Goal: Communication & Community: Answer question/provide support

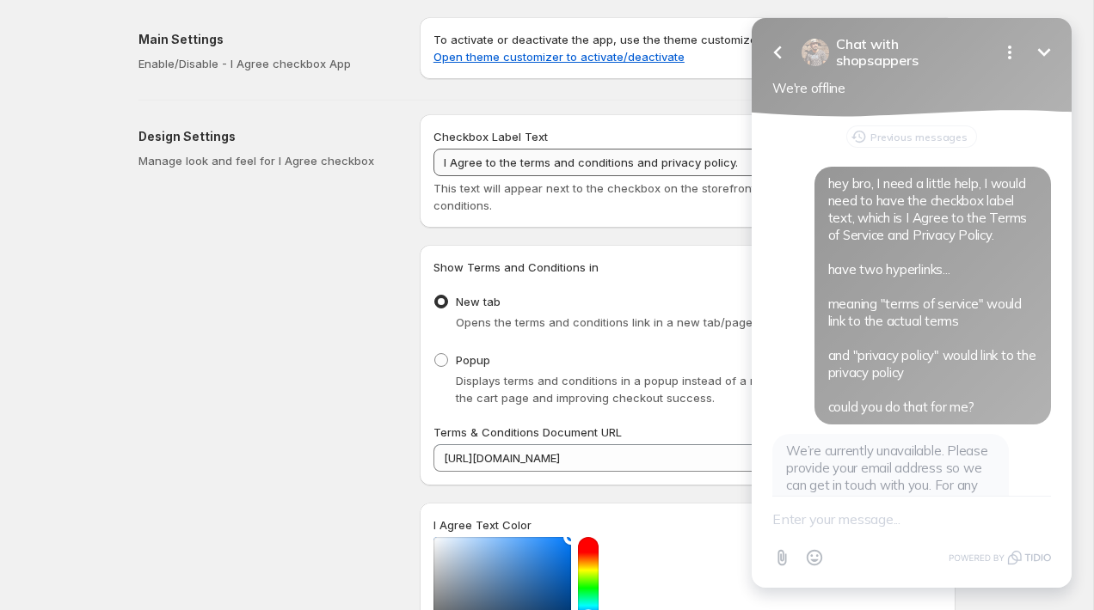
scroll to position [149, 0]
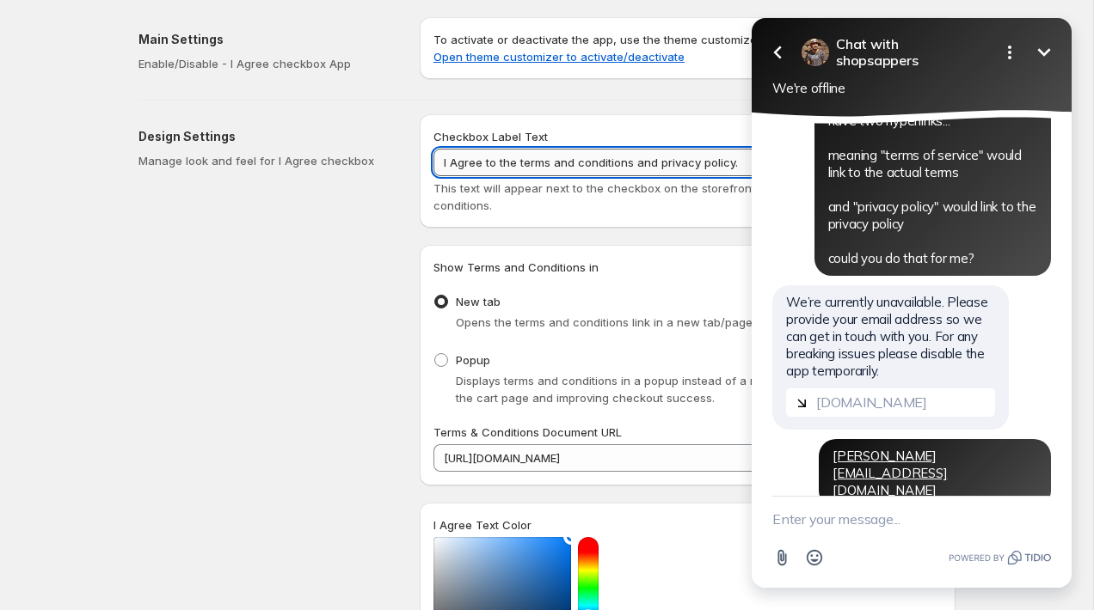
click at [538, 165] on input "I Agree to the terms and conditions and privacy policy." at bounding box center [687, 163] width 508 height 28
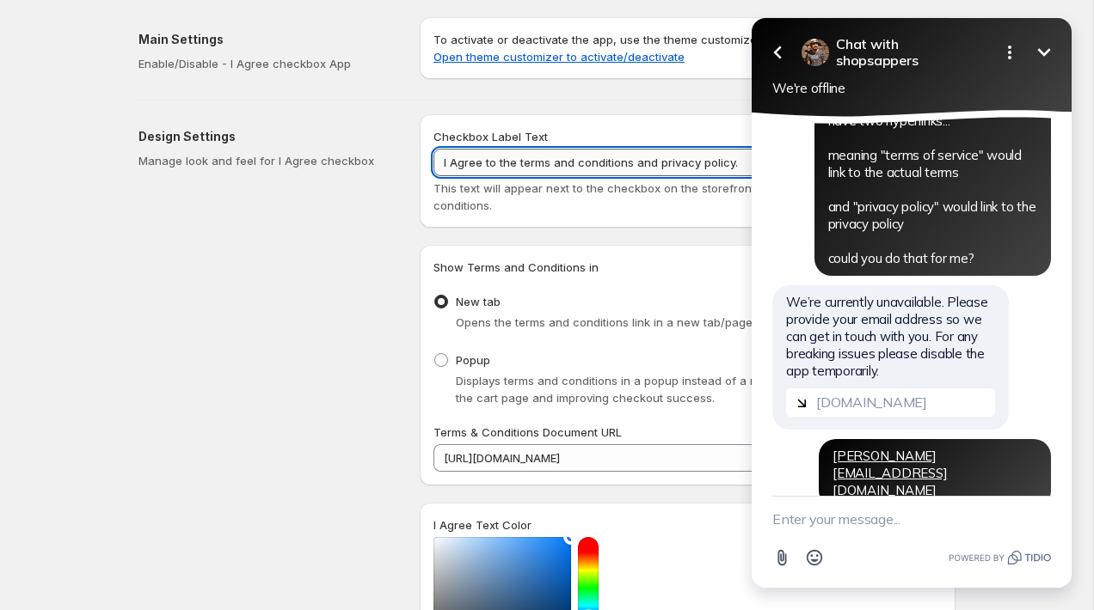
paste input "Terms of Service and Privacy P"
type input "I Agree to the Terms of Service and Privacy Policy."
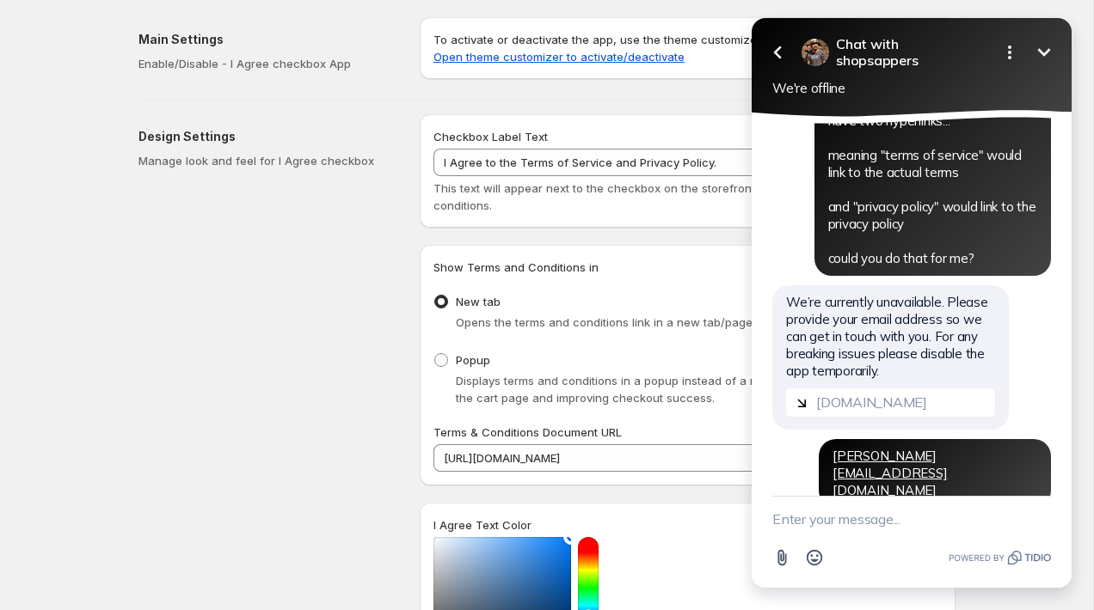
click at [804, 512] on textarea "New message" at bounding box center [911, 519] width 279 height 45
paste textarea "6tbjdw-ei"
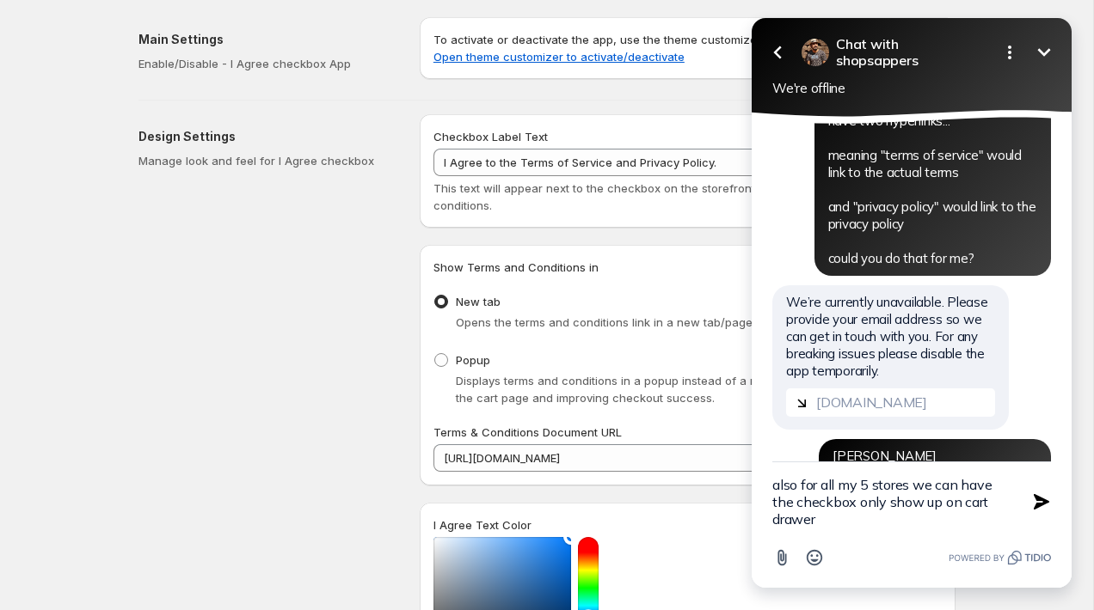
scroll to position [21, 0]
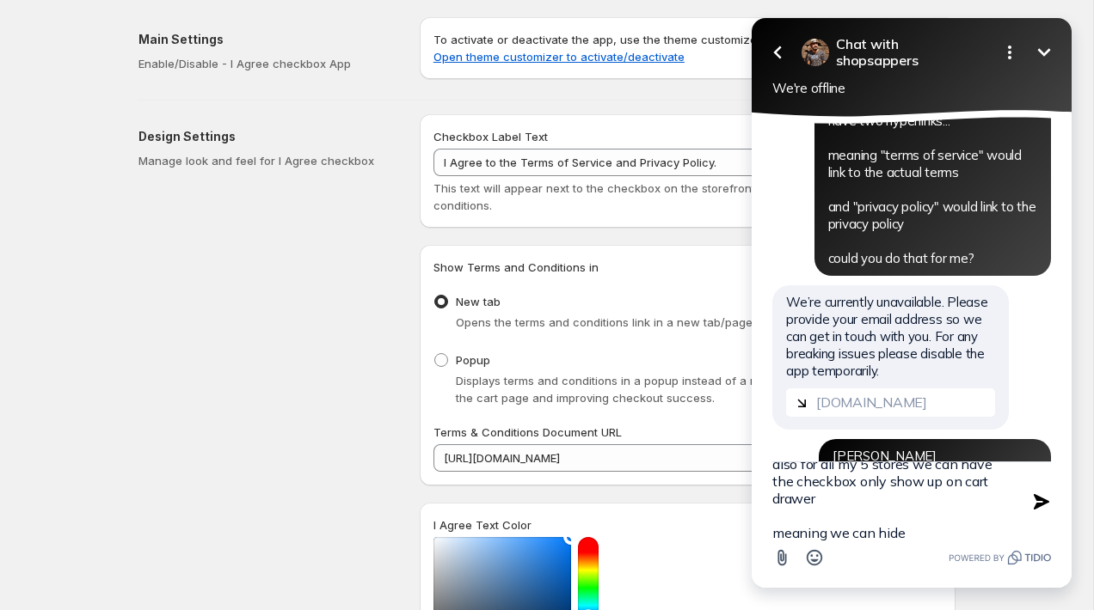
click at [830, 529] on textarea "also for all my 5 stores we can have the checkbox only show up on cart drawer m…" at bounding box center [890, 502] width 236 height 79
click at [891, 534] on textarea "also for all my 5 stores we can have the checkbox only show up on cart drawer m…" at bounding box center [890, 502] width 236 height 79
click at [964, 535] on textarea "also for all my 5 stores we can have the checkbox only show up on cart drawer m…" at bounding box center [890, 502] width 236 height 79
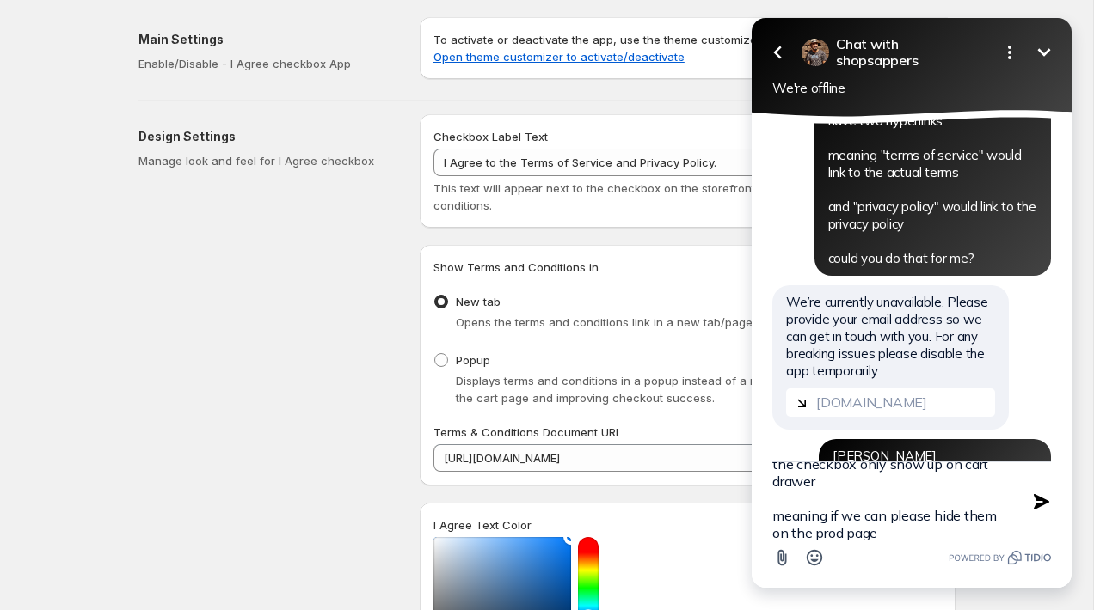
type textarea "also for all my 5 stores we can have the checkbox only show up on cart drawer m…"
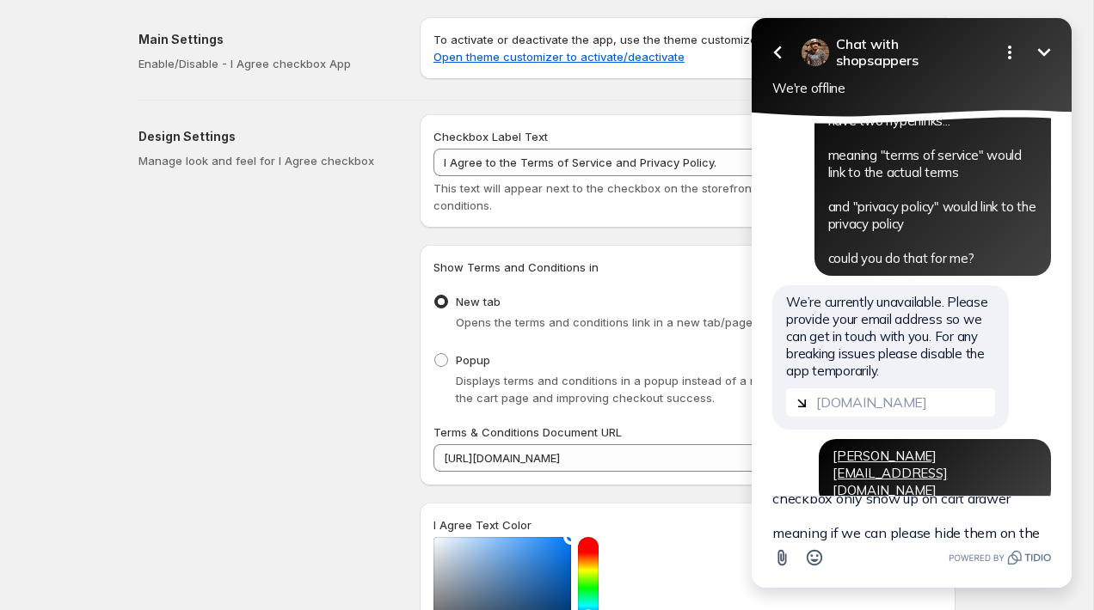
scroll to position [0, 0]
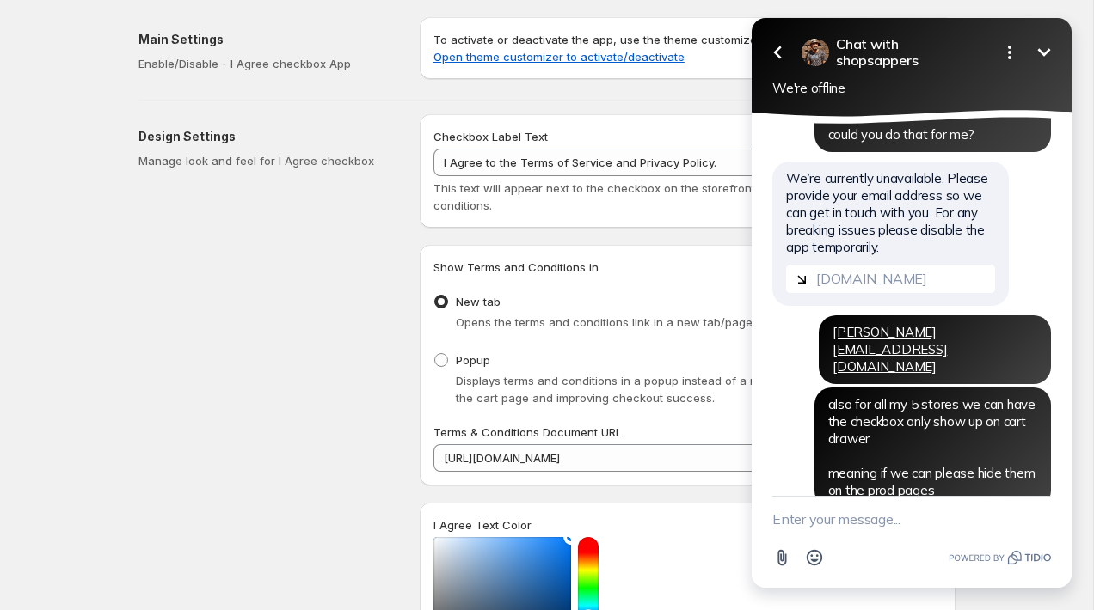
click at [673, 142] on div "Checkbox Label Text" at bounding box center [687, 136] width 508 height 17
click at [672, 189] on span "This text will appear next to the checkbox on the storefront for agreeing to te…" at bounding box center [664, 196] width 463 height 31
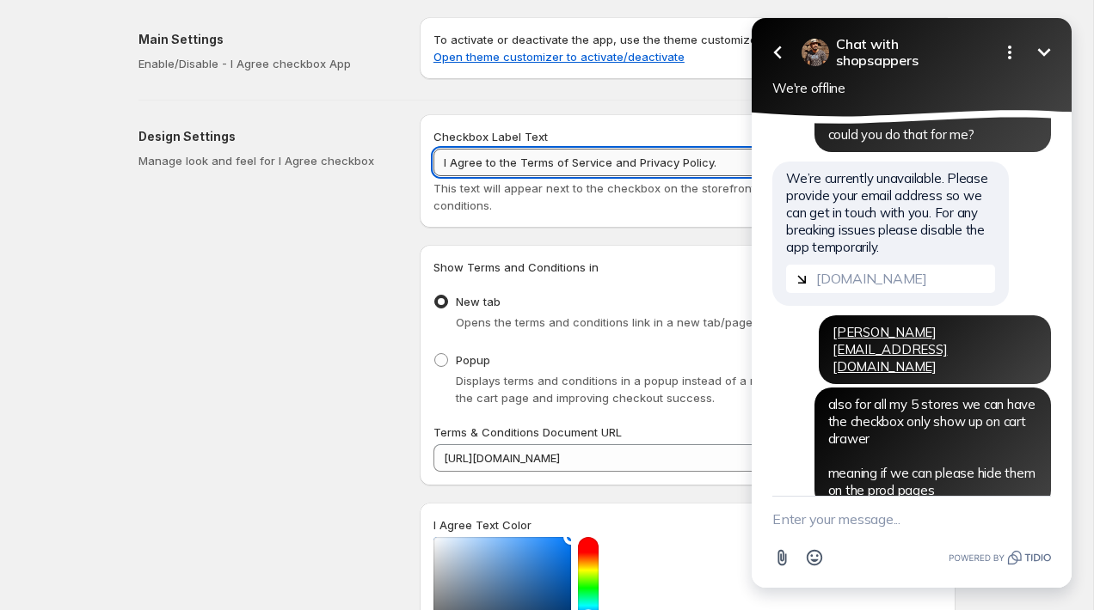
click at [679, 166] on input "I Agree to the Terms of Service and Privacy Policy." at bounding box center [687, 163] width 508 height 28
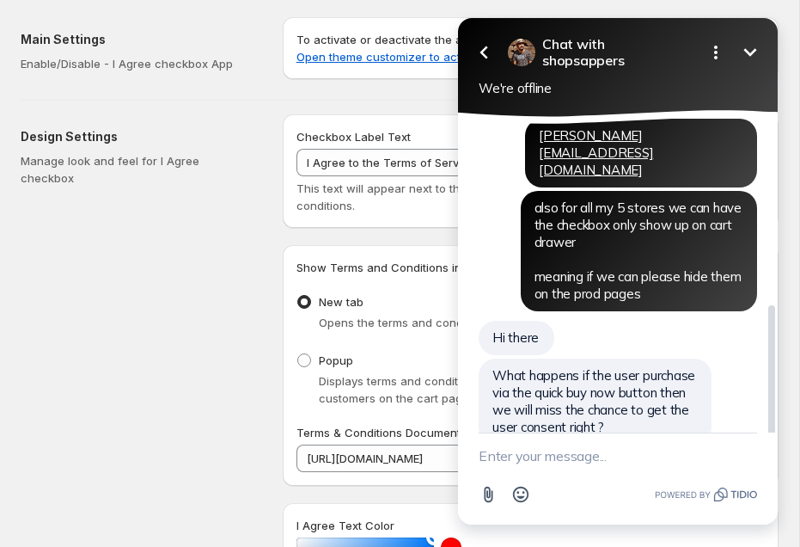
scroll to position [507, 0]
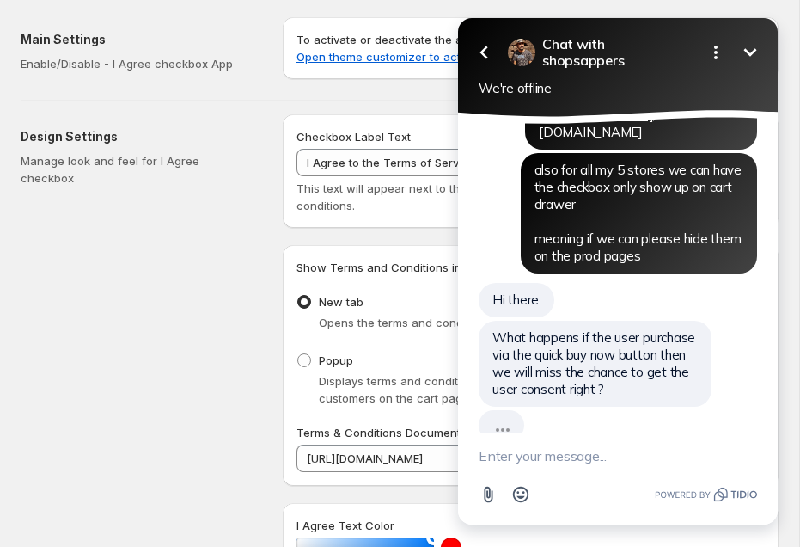
click at [615, 436] on textarea "New message" at bounding box center [618, 455] width 279 height 45
type textarea "oh right"
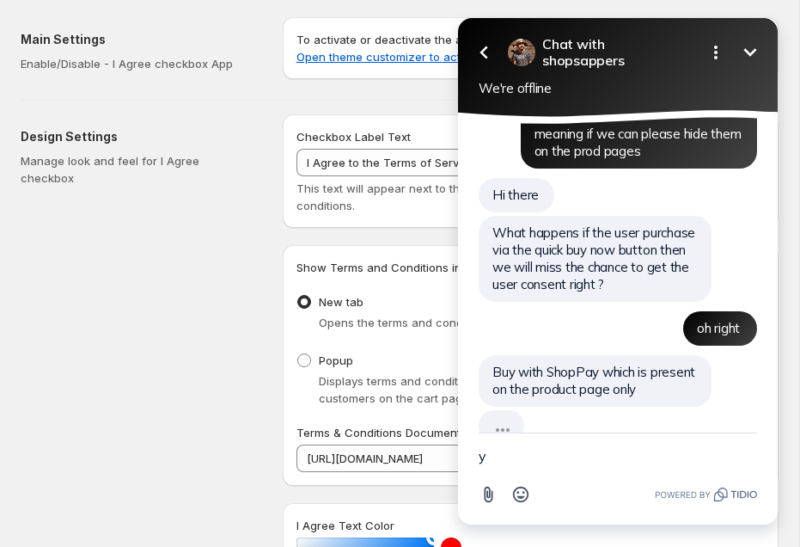
scroll to position [574, 0]
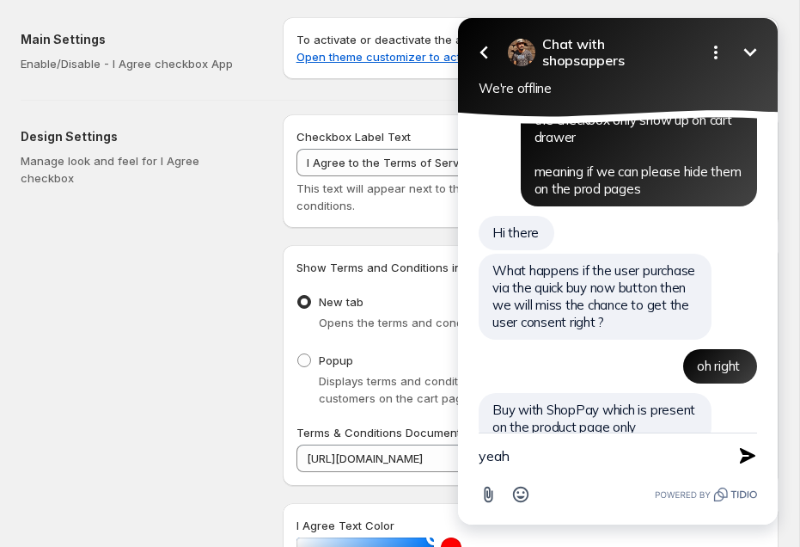
type textarea "yeah b"
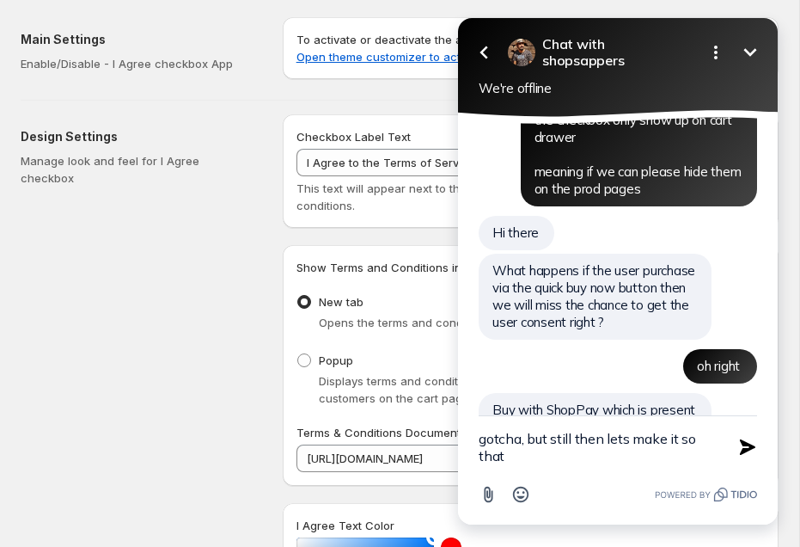
scroll to position [592, 0]
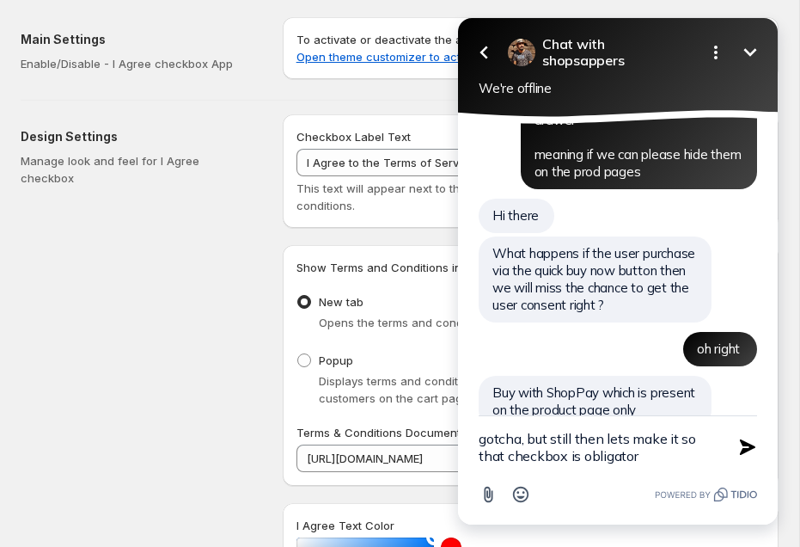
type textarea "gotcha, but still then lets make it so that checkbox is obligatory"
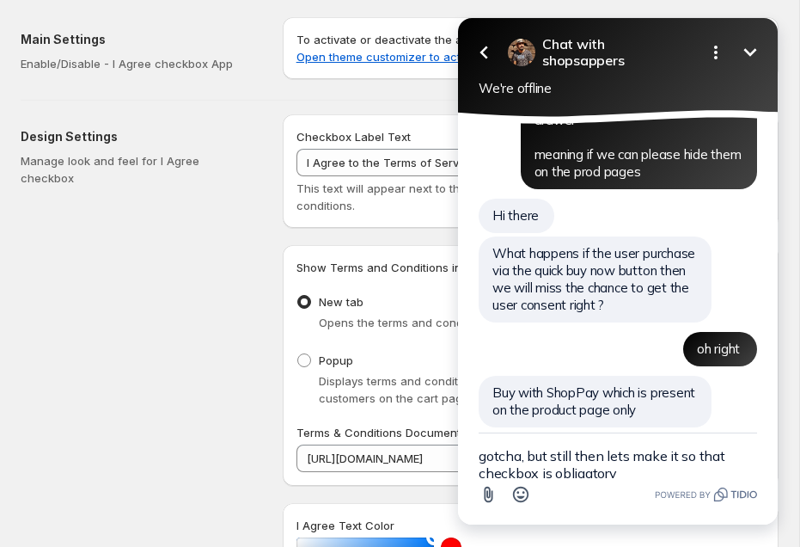
scroll to position [635, 0]
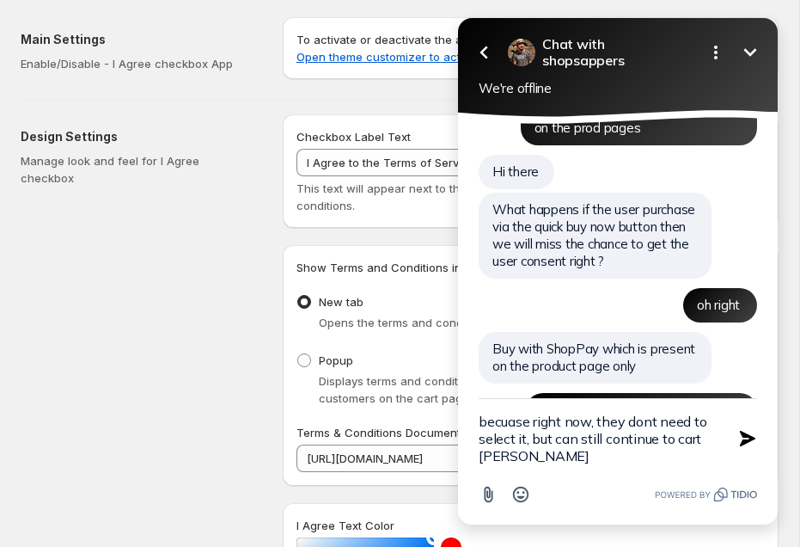
type textarea "becuase right now, they dont need to select it, but can still continue to cart …"
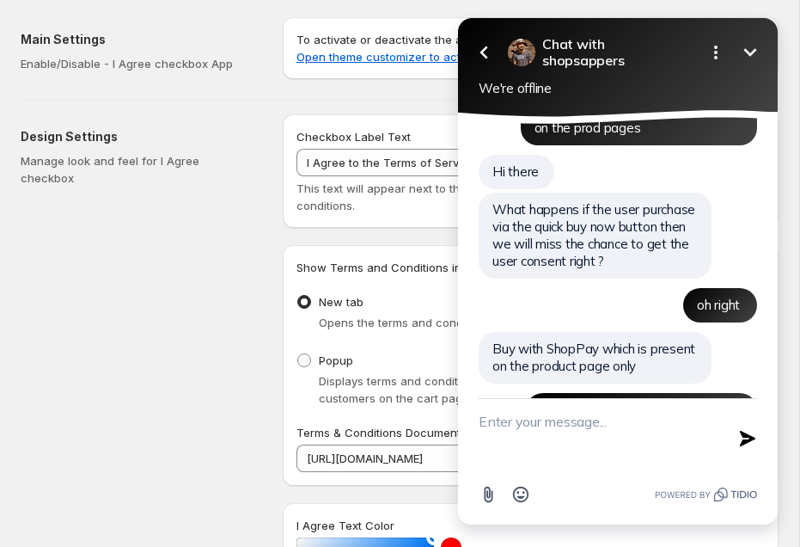
scroll to position [708, 0]
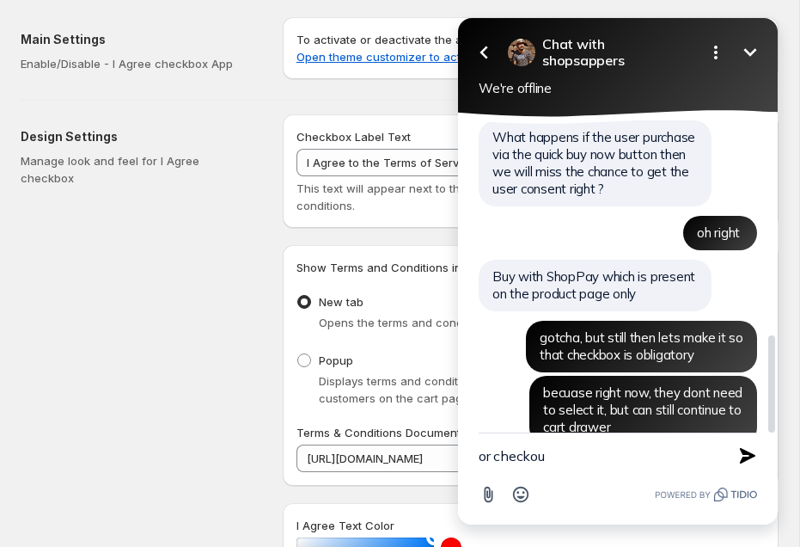
type textarea "or checkout"
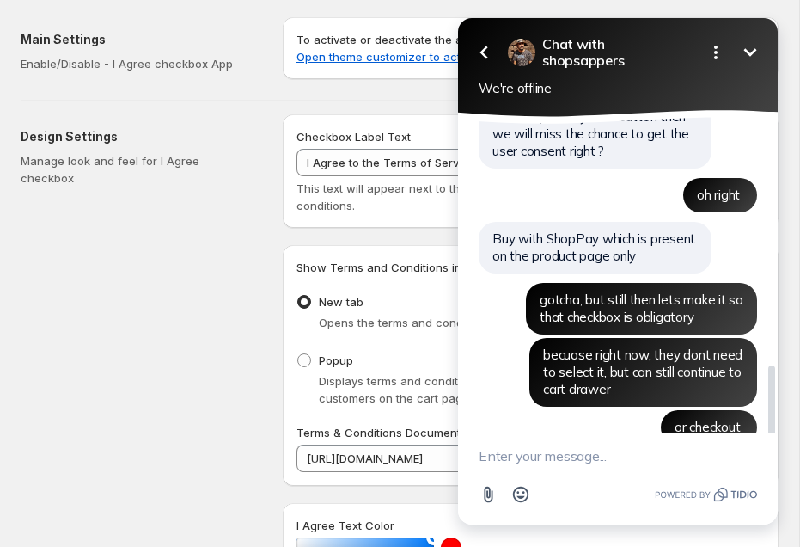
scroll to position [841, 0]
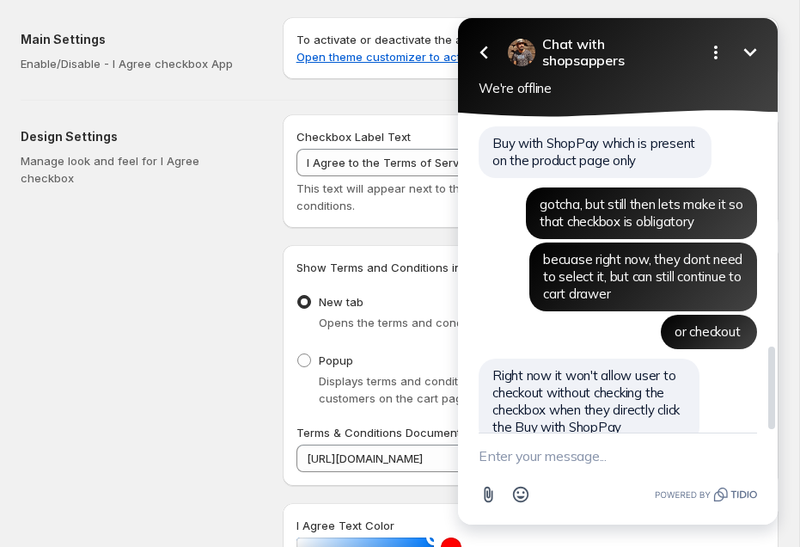
click at [591, 372] on span "Right now it won't allow user to checkout without checking the checkbox when th…" at bounding box center [586, 401] width 187 height 68
click at [579, 458] on textarea "New message" at bounding box center [618, 455] width 279 height 45
type textarea "ah ok"
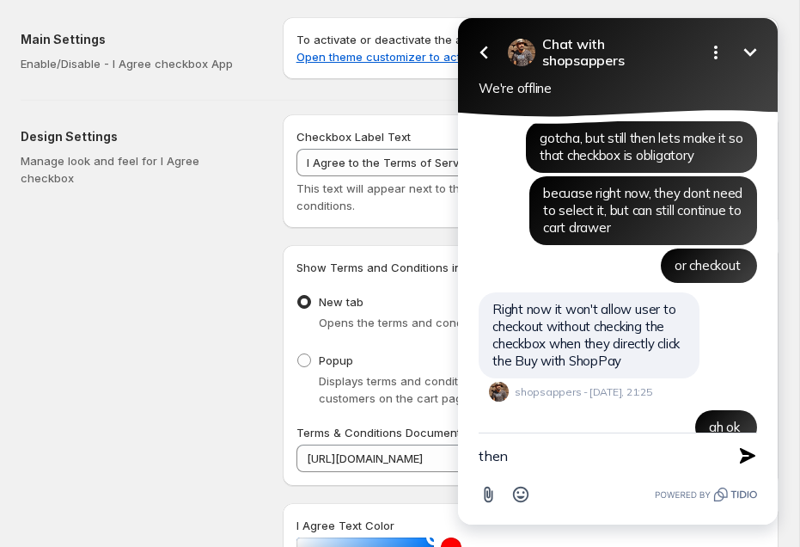
type textarea "then y"
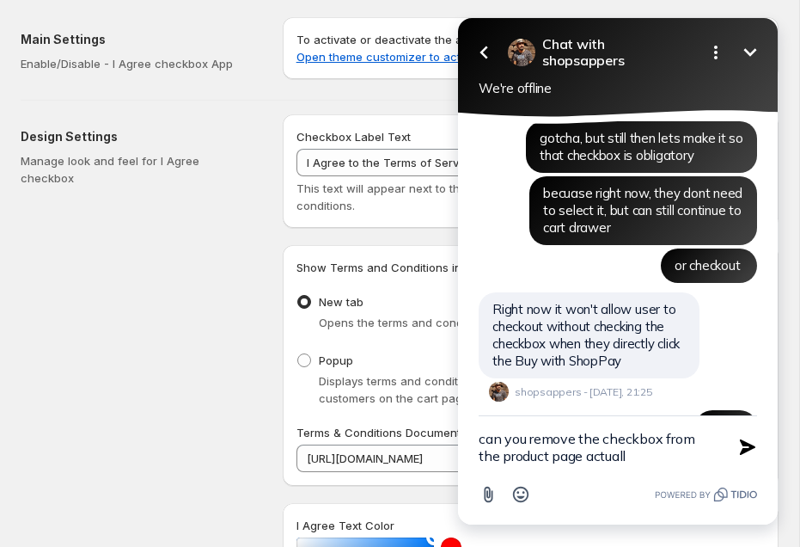
type textarea "can you remove the checkbox from the product page actually"
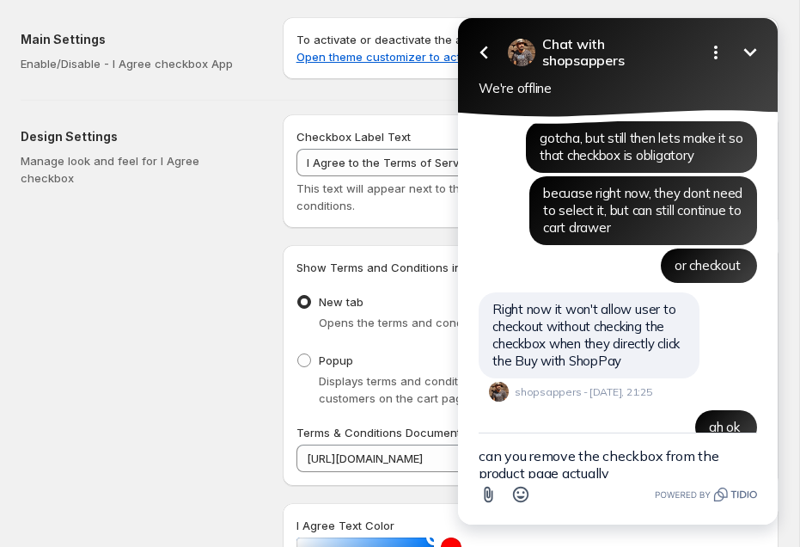
scroll to position [962, 0]
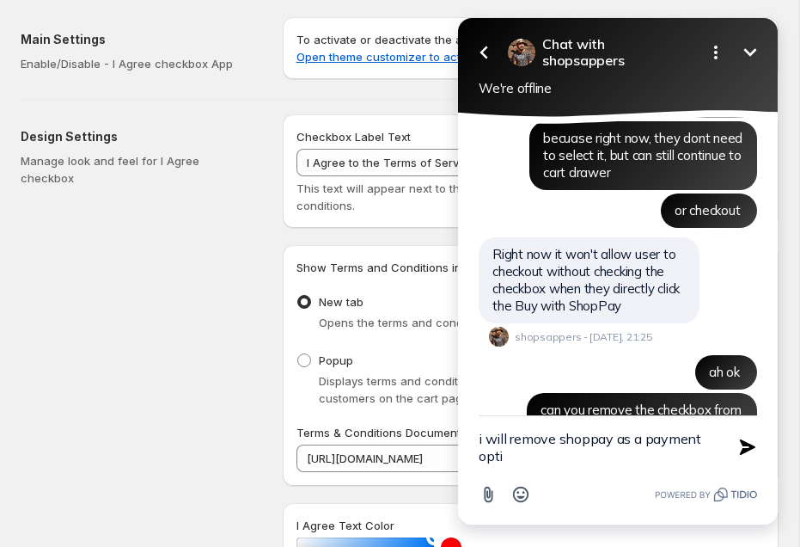
type textarea "i will remove shoppay as a payment optio"
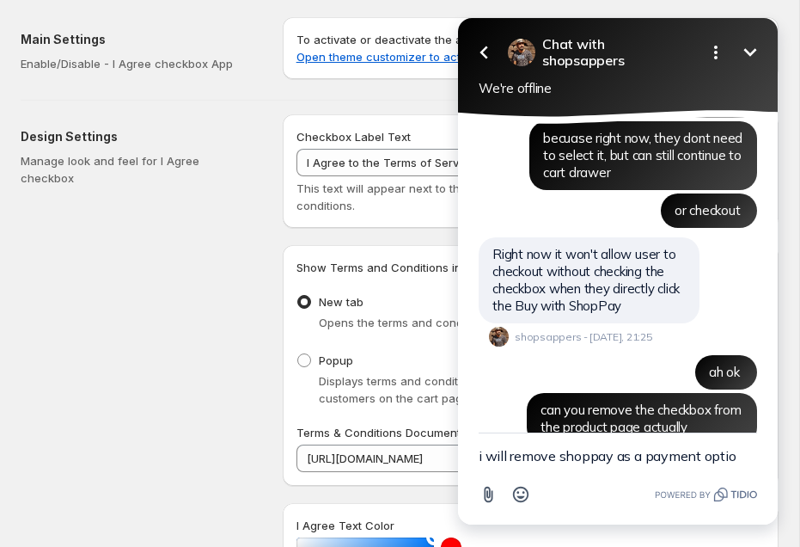
scroll to position [1017, 0]
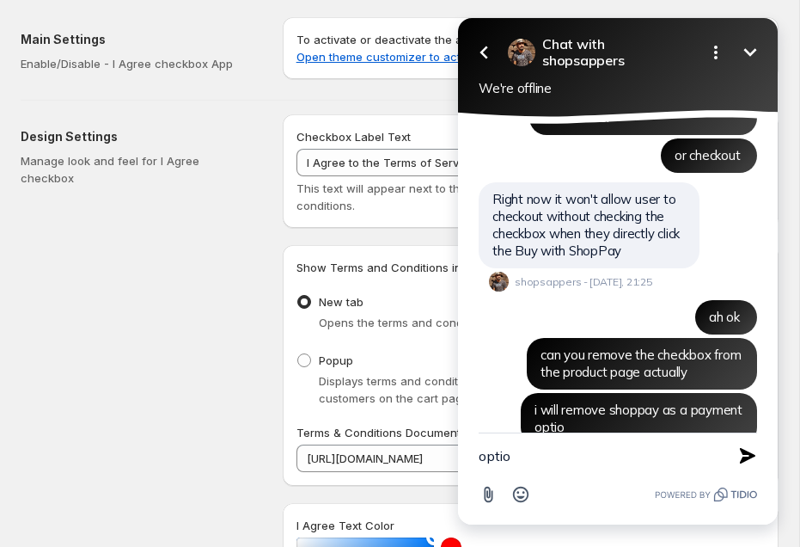
type textarea "option"
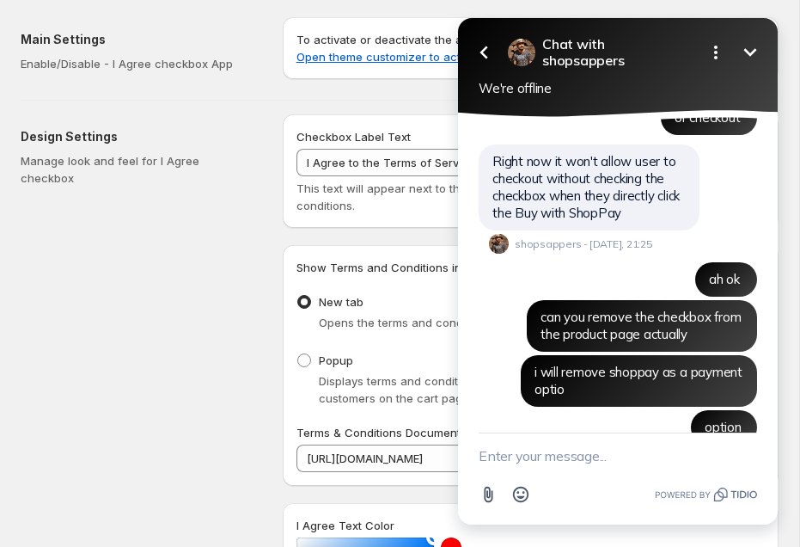
scroll to position [1133, 0]
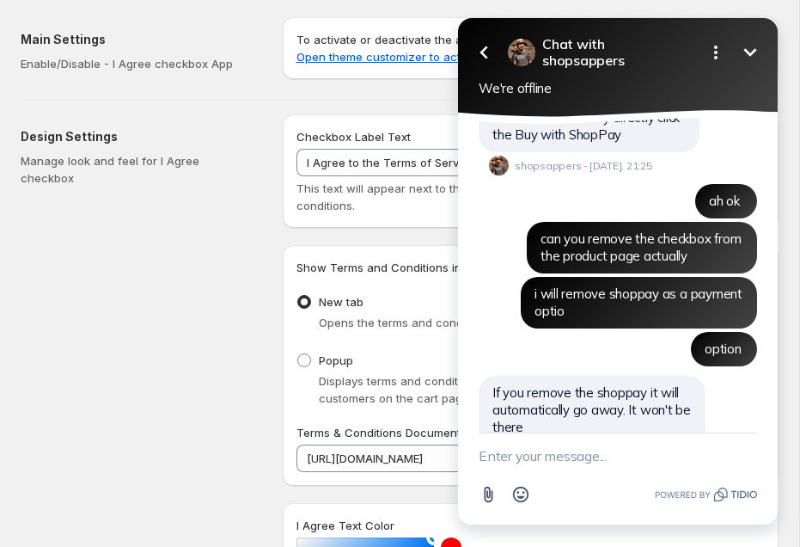
click at [502, 458] on textarea "New message" at bounding box center [618, 455] width 279 height 45
type textarea "ok"
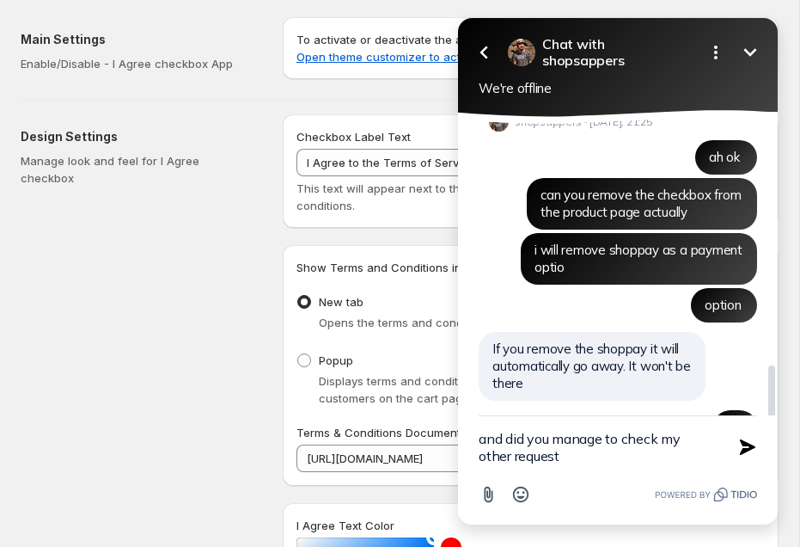
type textarea "and did you manage to check my other request?"
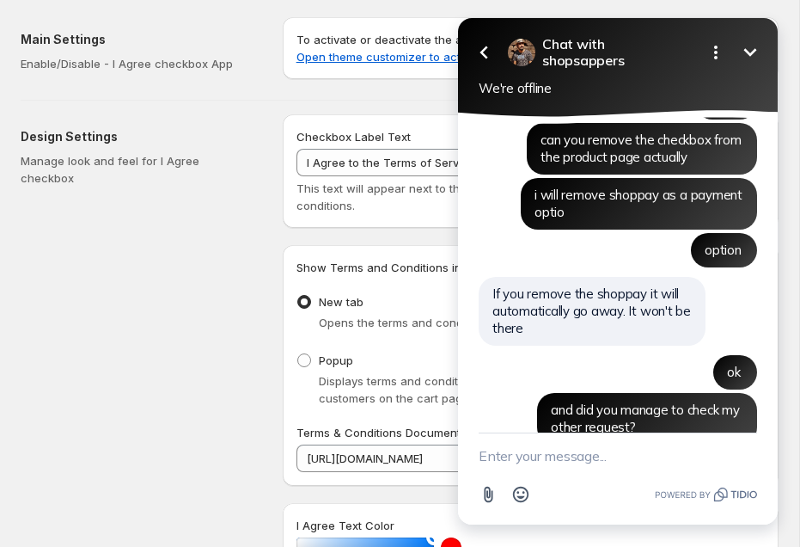
scroll to position [1293, 0]
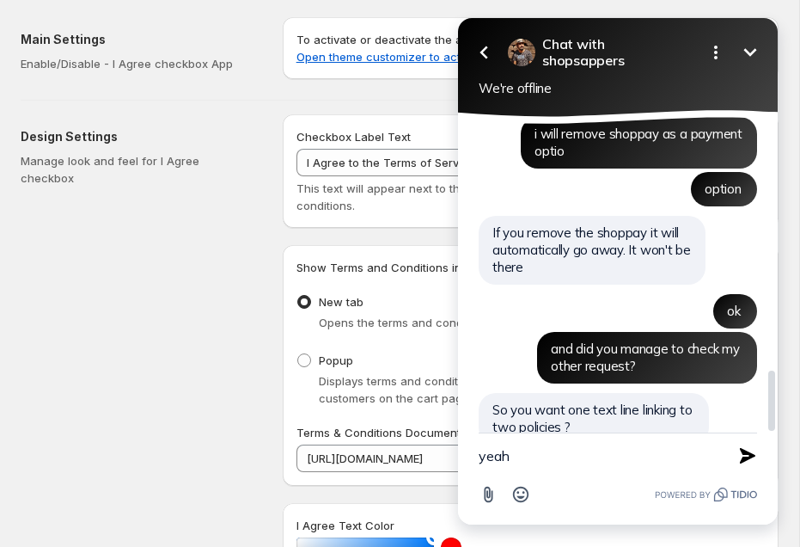
type textarea "yeah"
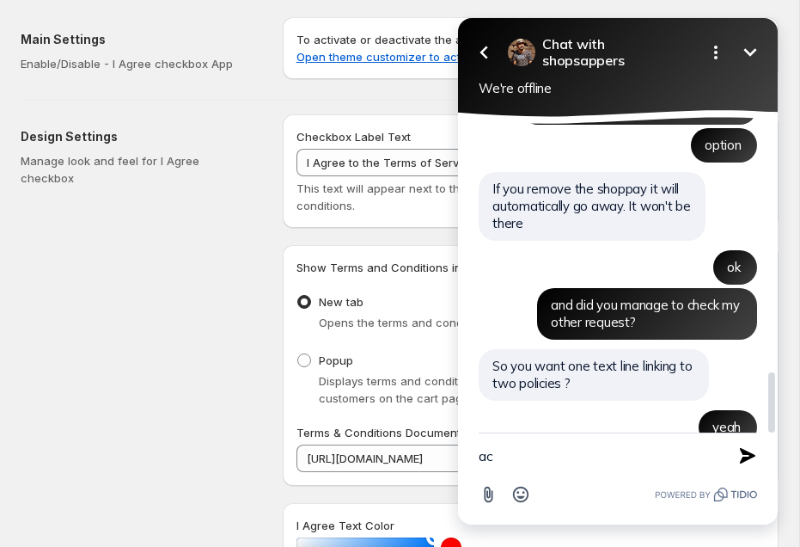
type textarea "a"
type textarea "exactly"
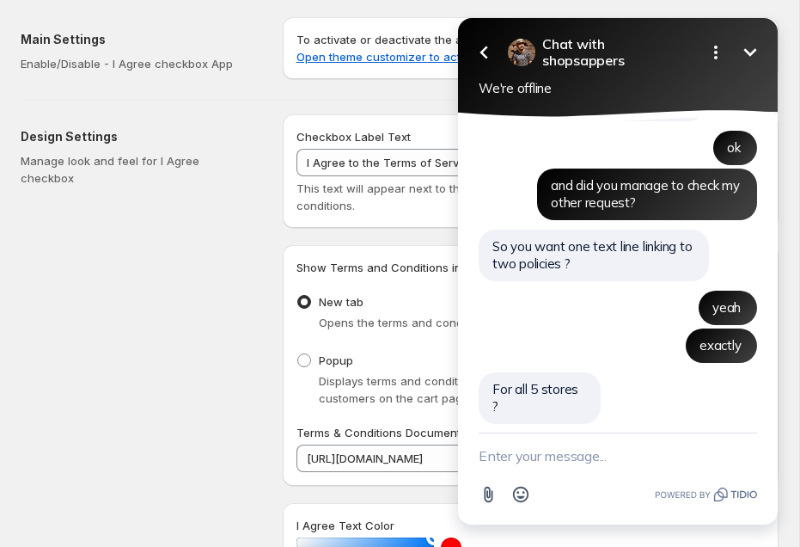
scroll to position [1419, 0]
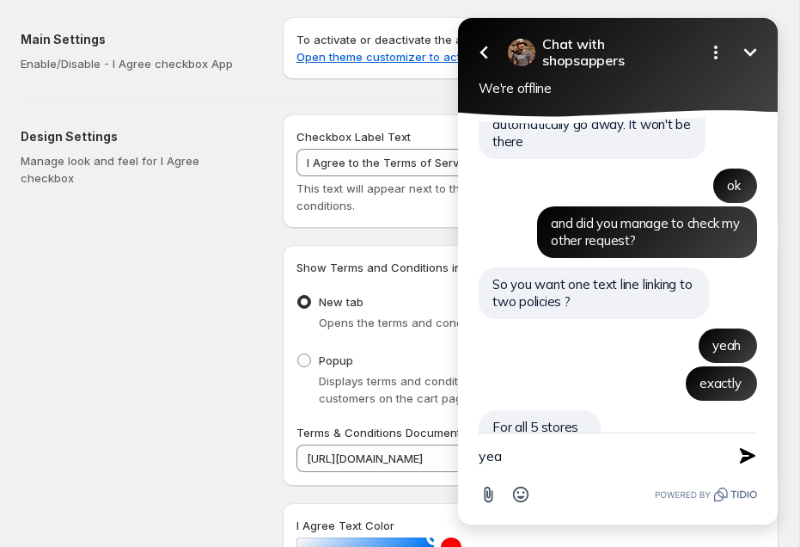
type textarea "yeah"
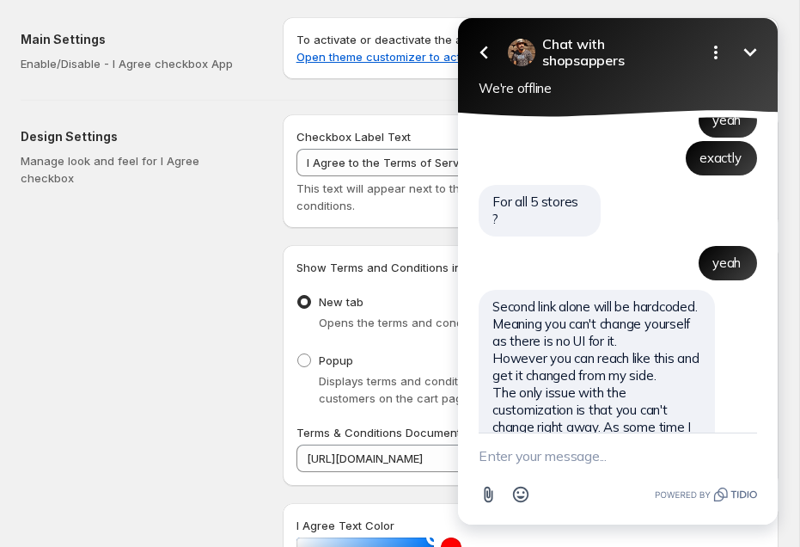
scroll to position [1682, 0]
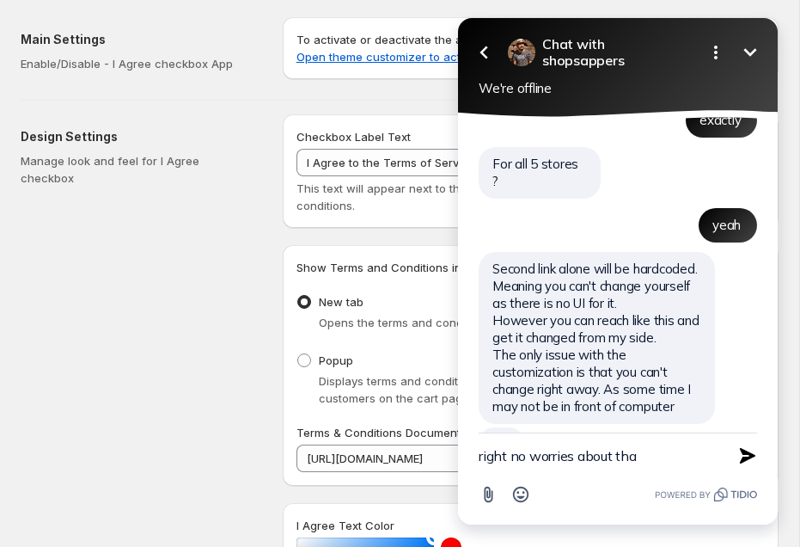
type textarea "right no worries about that"
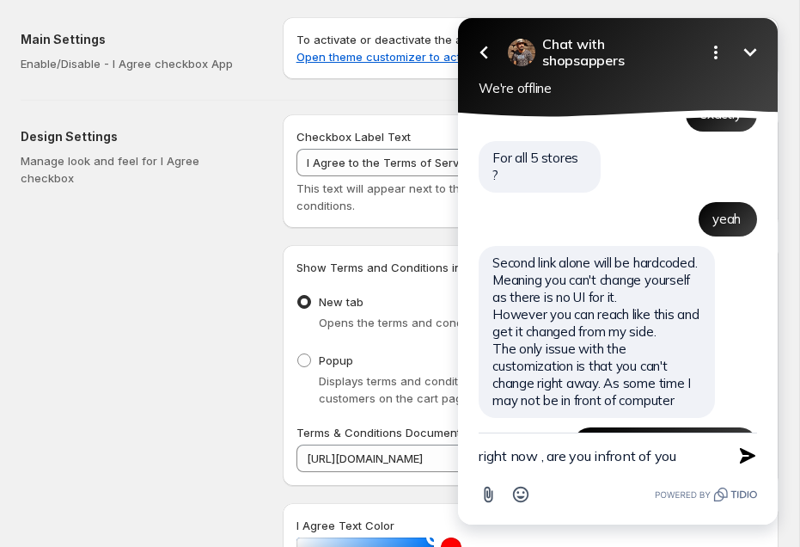
scroll to position [1732, 0]
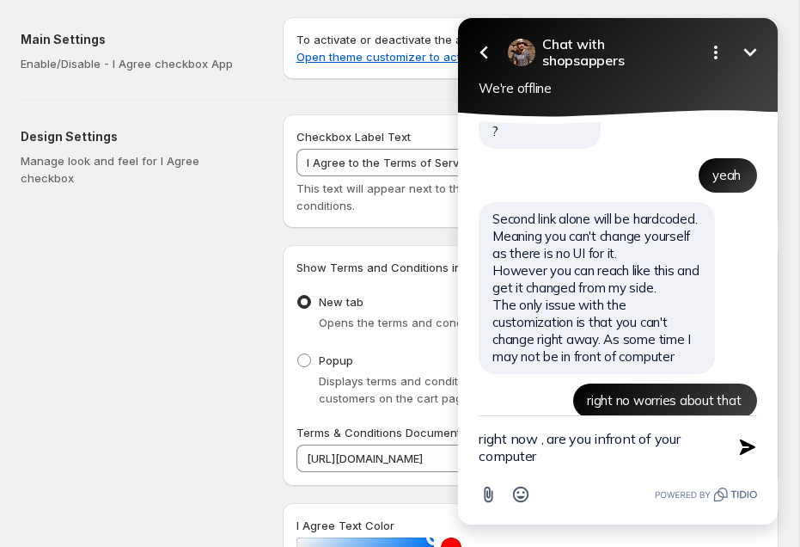
type textarea "right now , are you infront of your computer?"
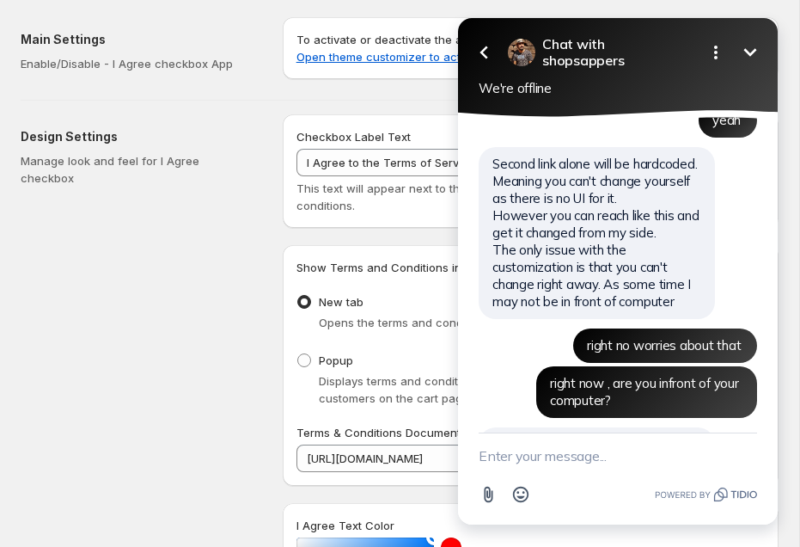
scroll to position [1859, 0]
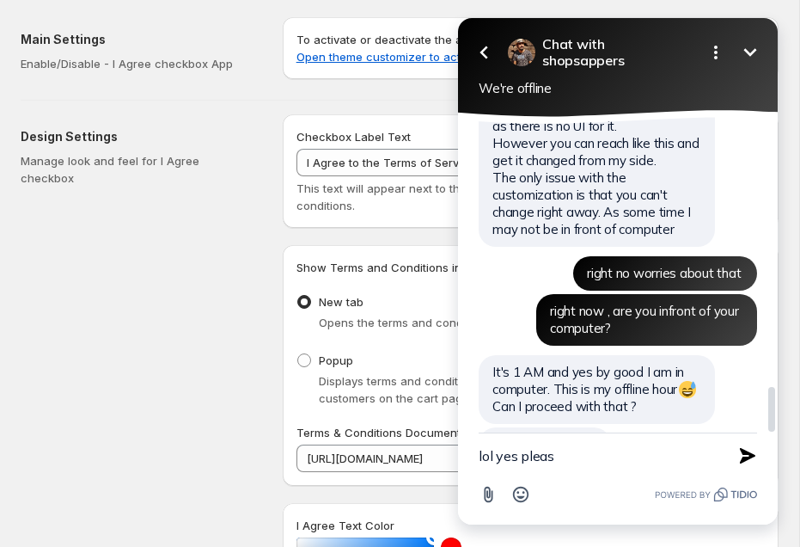
type textarea "lol yes please"
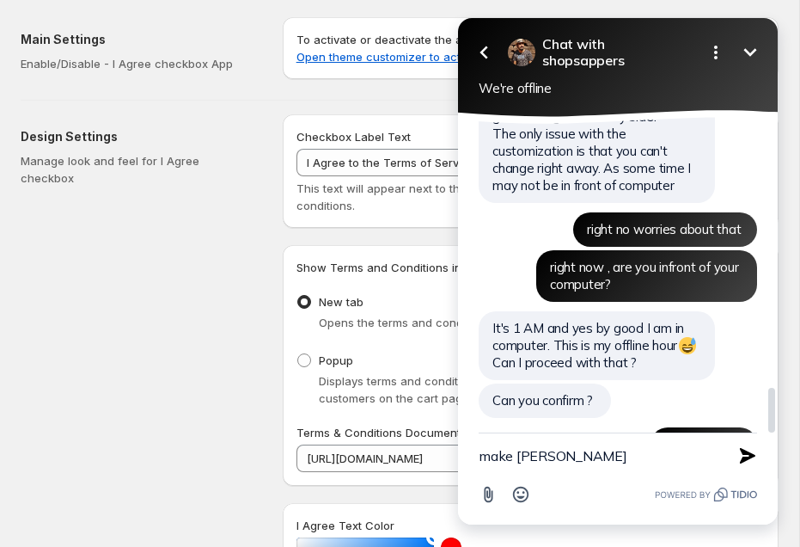
type textarea "make those"
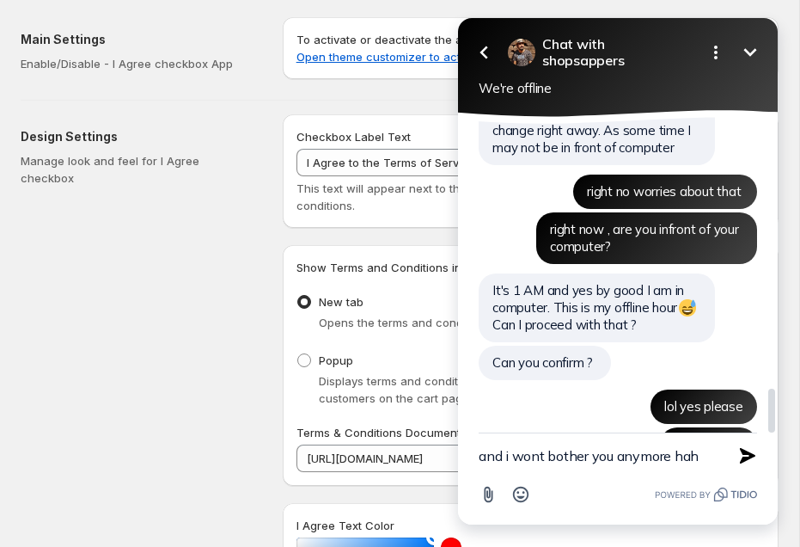
type textarea "and i wont bother you anymore [PERSON_NAME]"
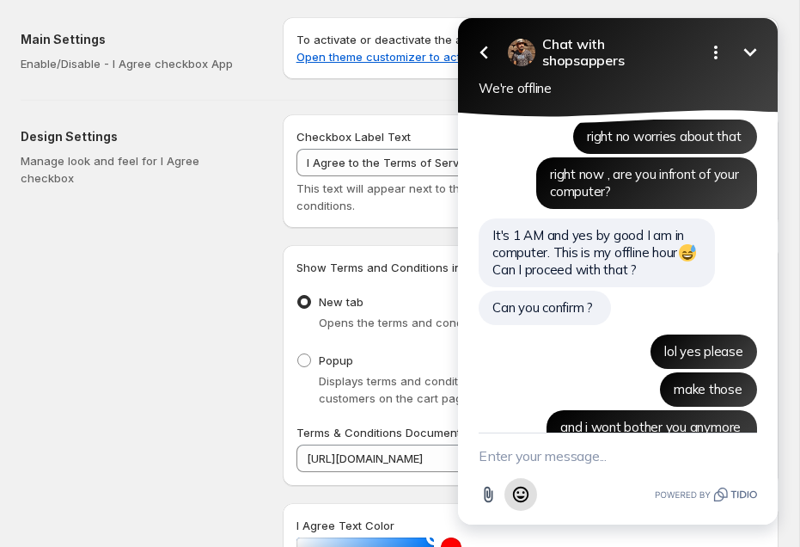
click at [523, 500] on icon "Open Emoji picker" at bounding box center [520, 494] width 15 height 15
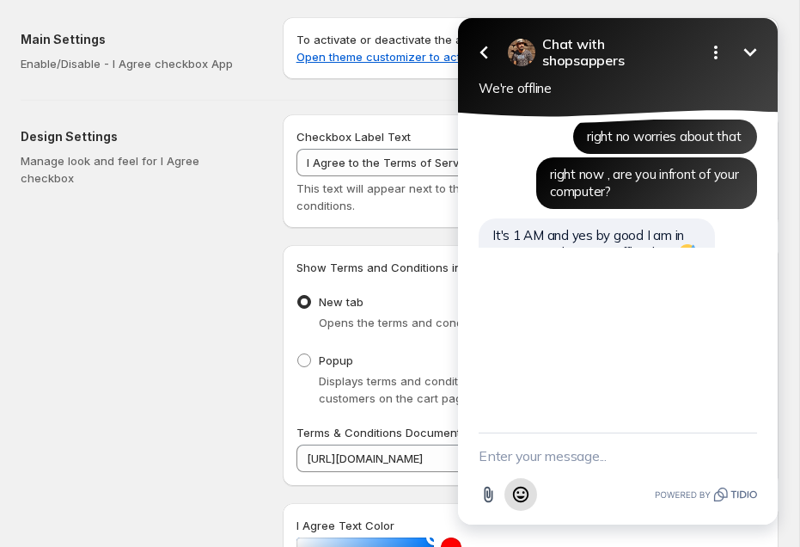
scroll to position [2040, 0]
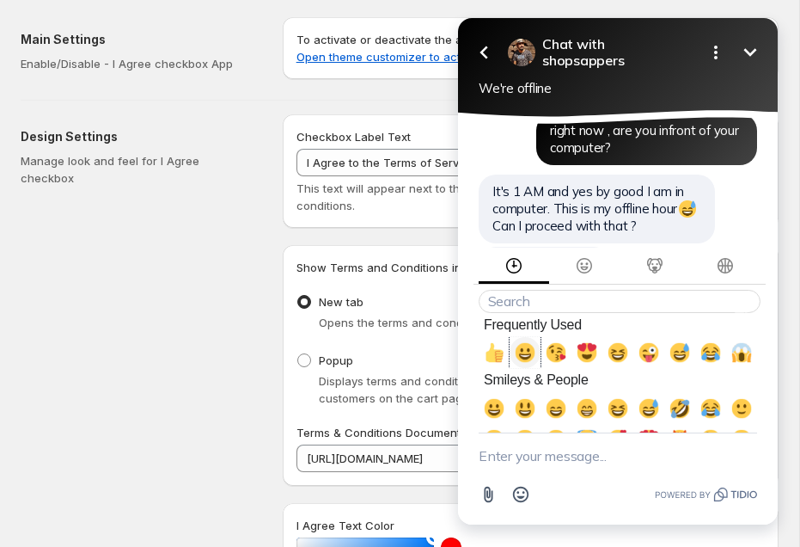
click at [526, 363] on span "😀, grinning" at bounding box center [525, 352] width 21 height 21
click button "😀, grinning" at bounding box center [525, 352] width 31 height 31
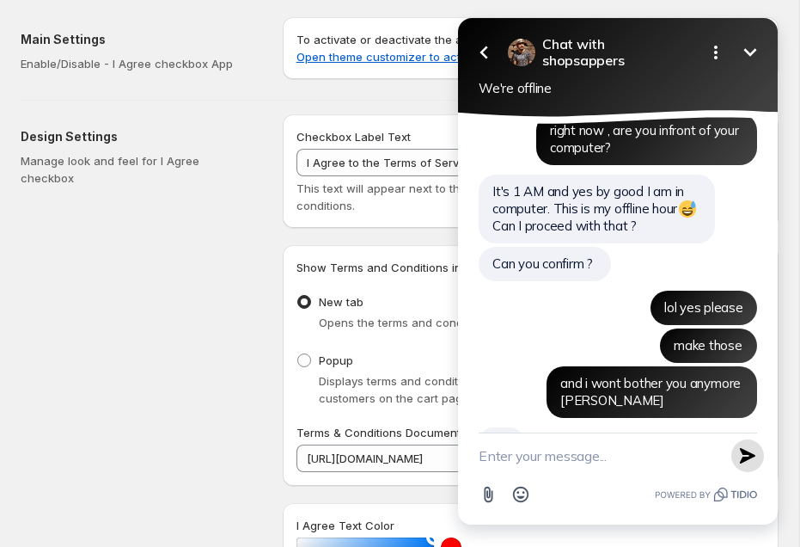
click at [756, 458] on icon "button" at bounding box center [748, 455] width 19 height 19
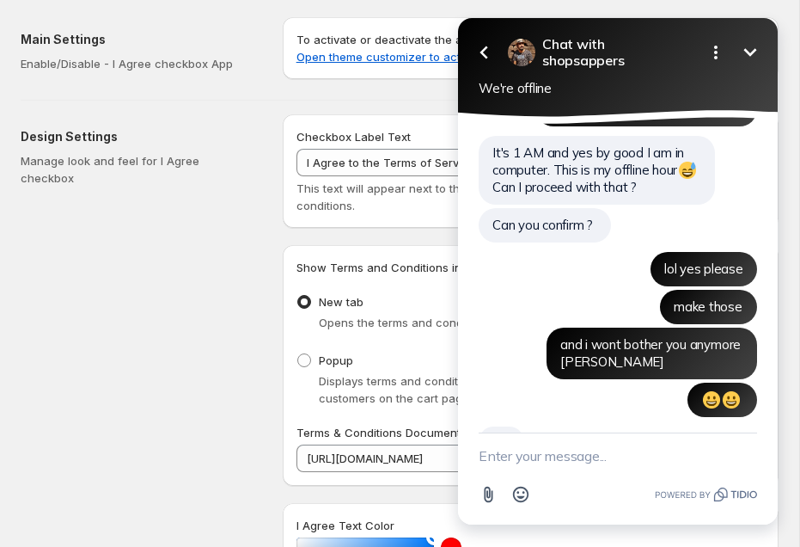
click at [508, 444] on textarea "New message" at bounding box center [618, 455] width 279 height 45
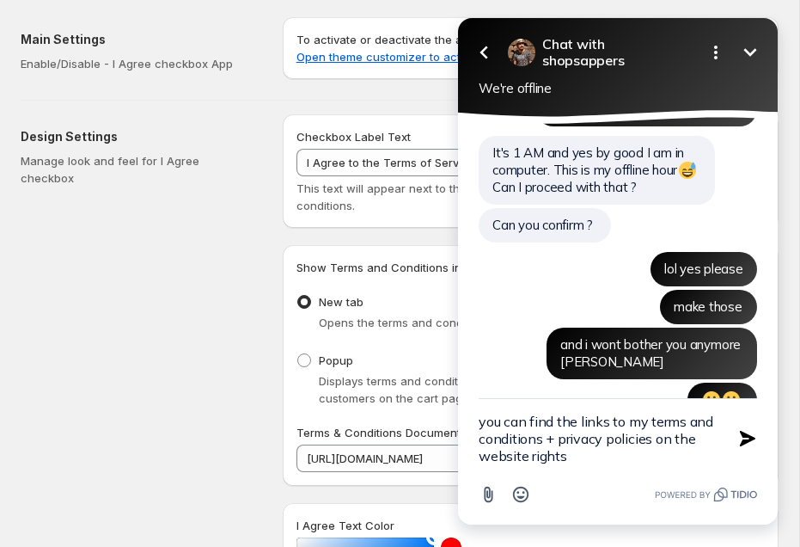
type textarea "you can find the links to my terms and conditions + privacy policies on the web…"
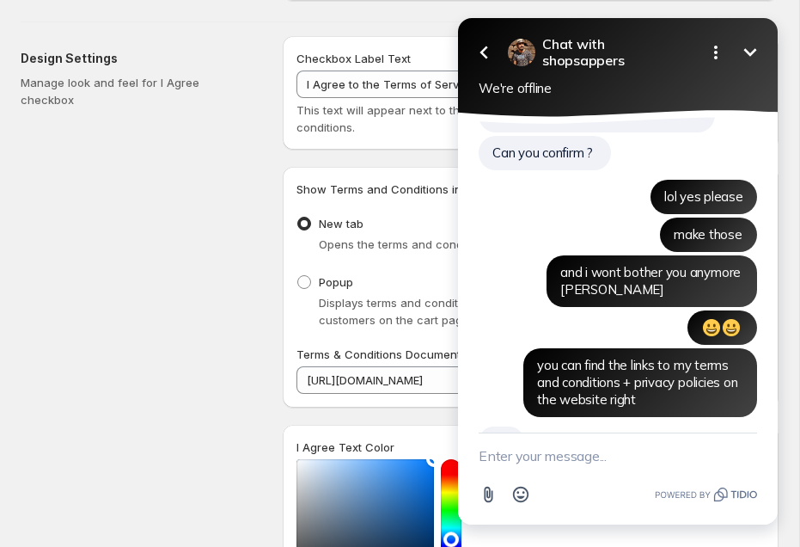
scroll to position [0, 0]
